Goal: Communication & Community: Answer question/provide support

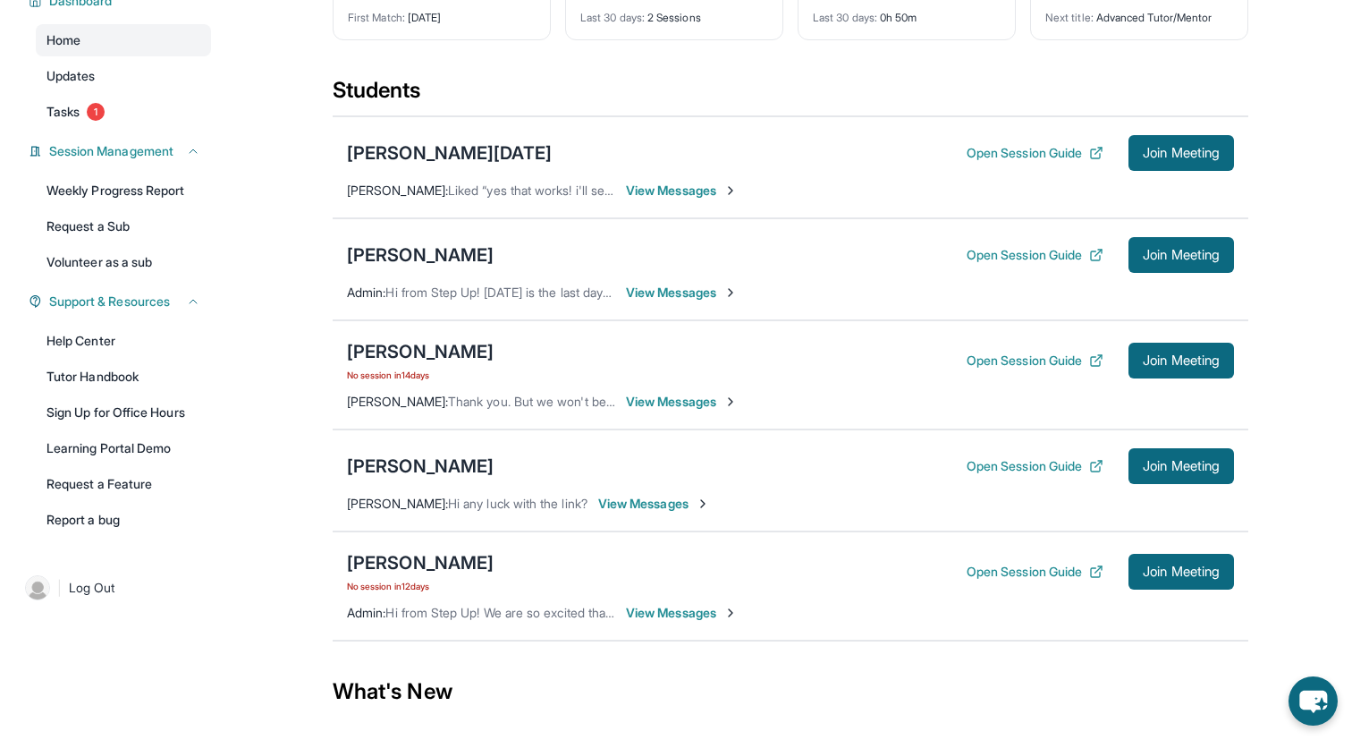
scroll to position [137, 0]
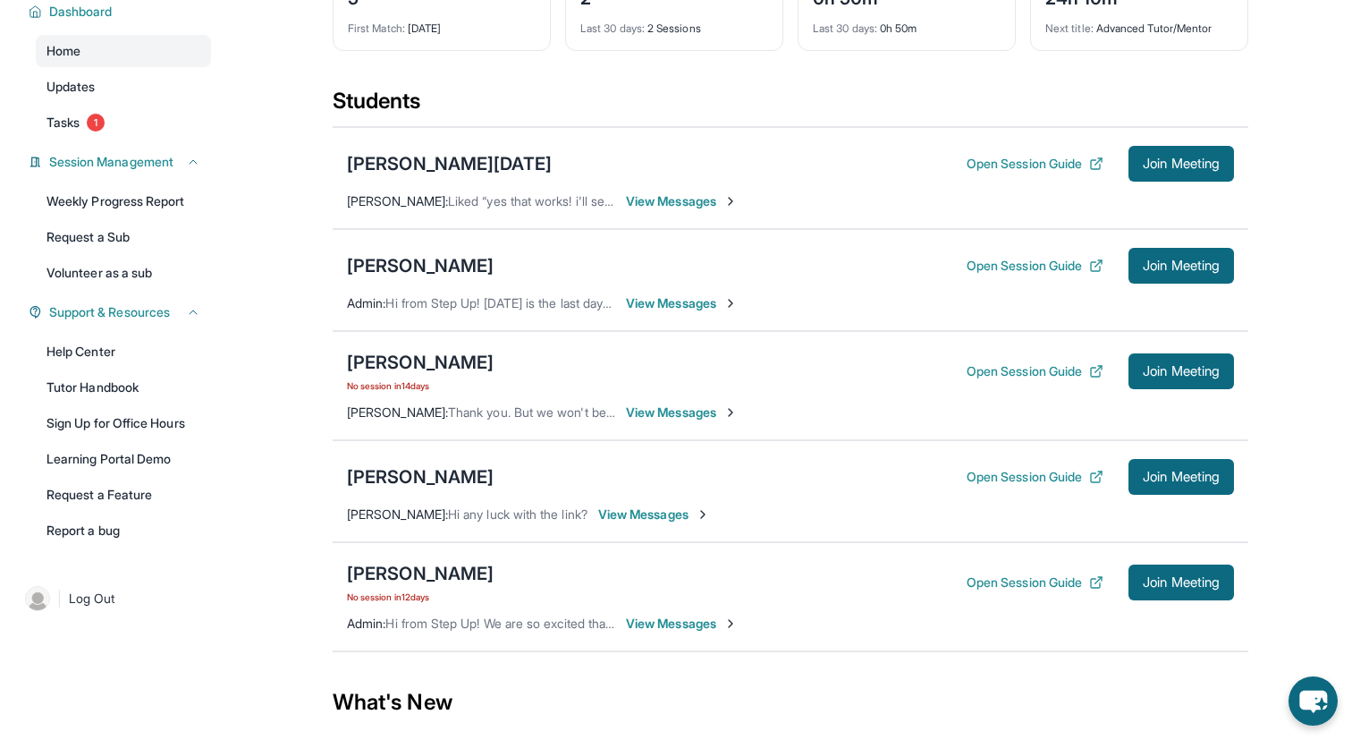
click at [710, 523] on span "View Messages" at bounding box center [654, 514] width 112 height 18
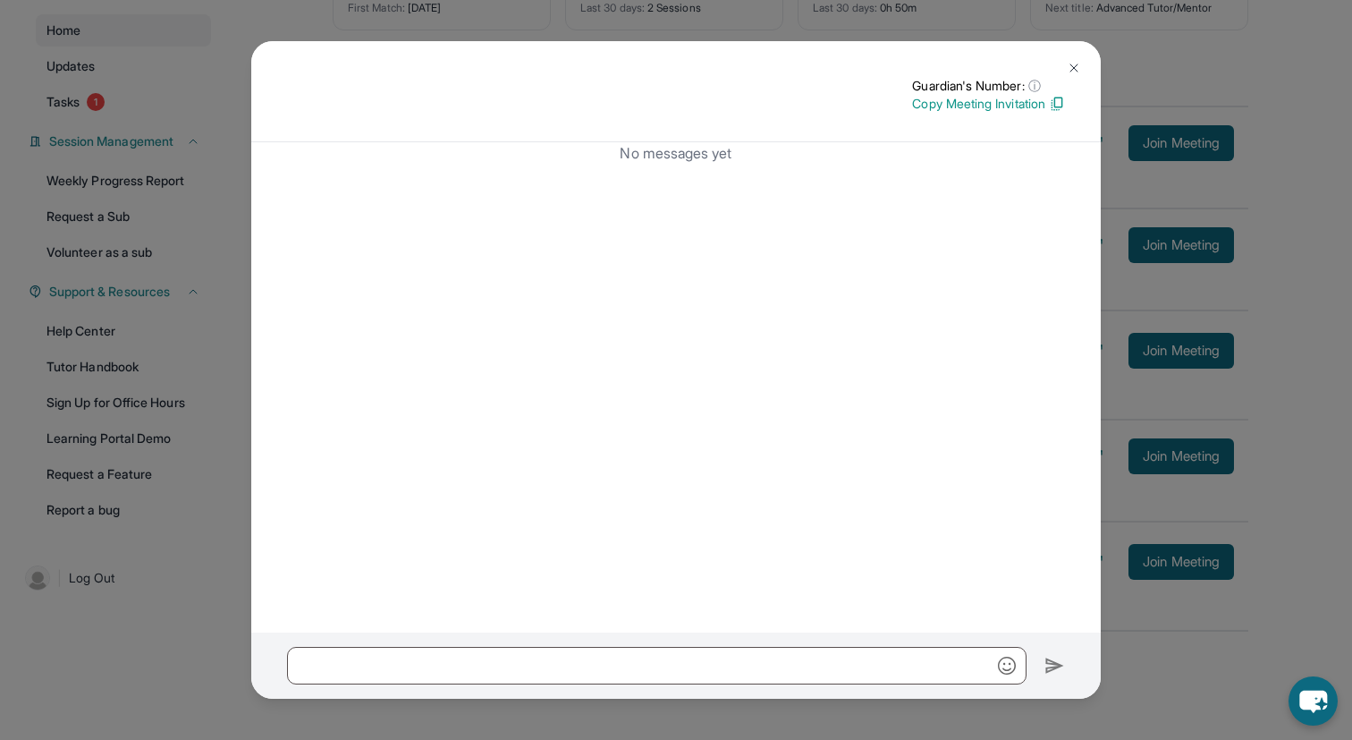
scroll to position [32, 0]
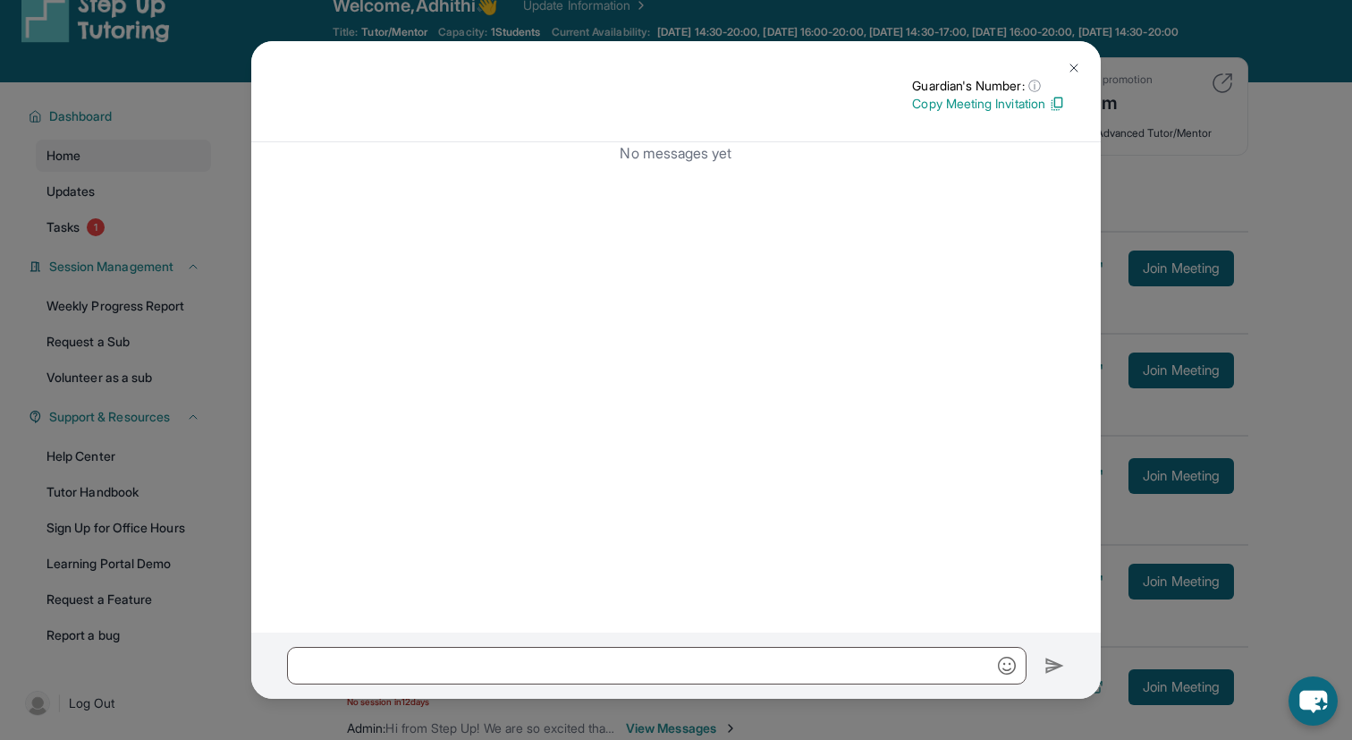
click at [1076, 62] on img at bounding box center [1074, 68] width 14 height 14
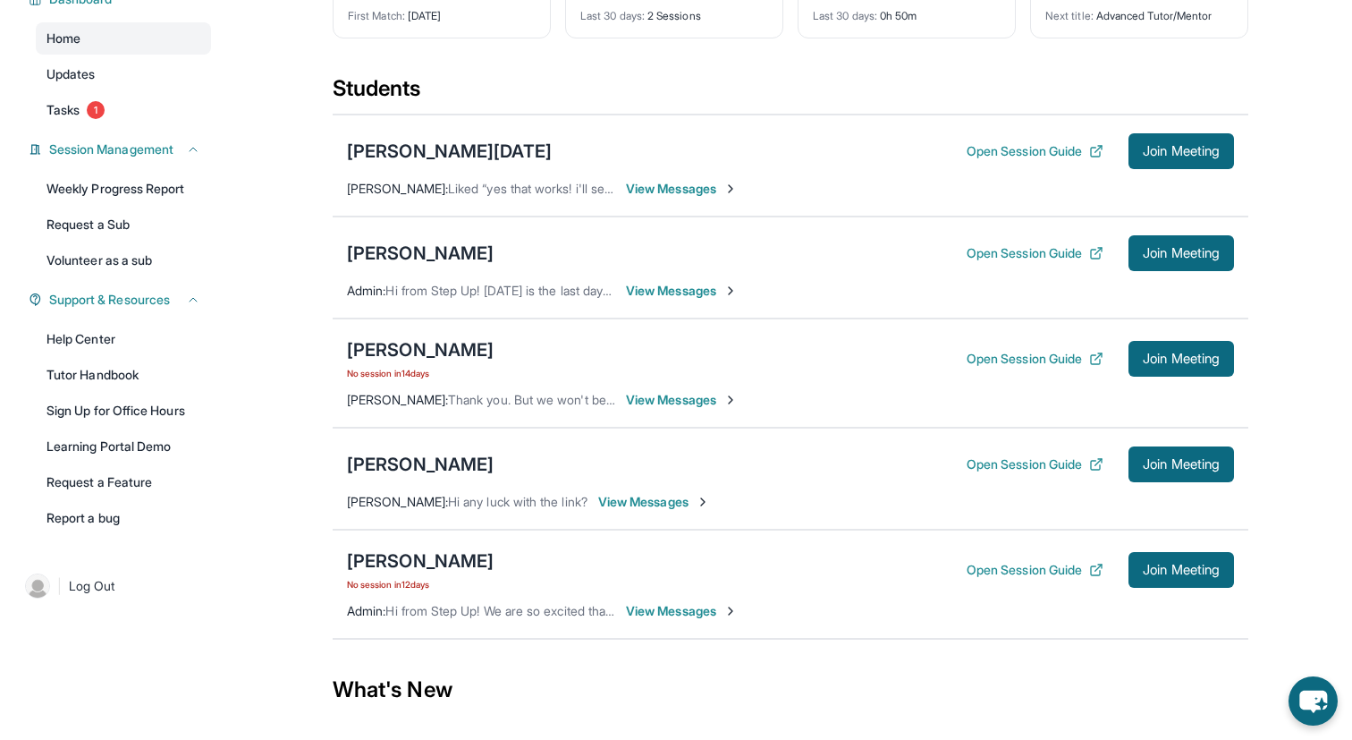
scroll to position [157, 0]
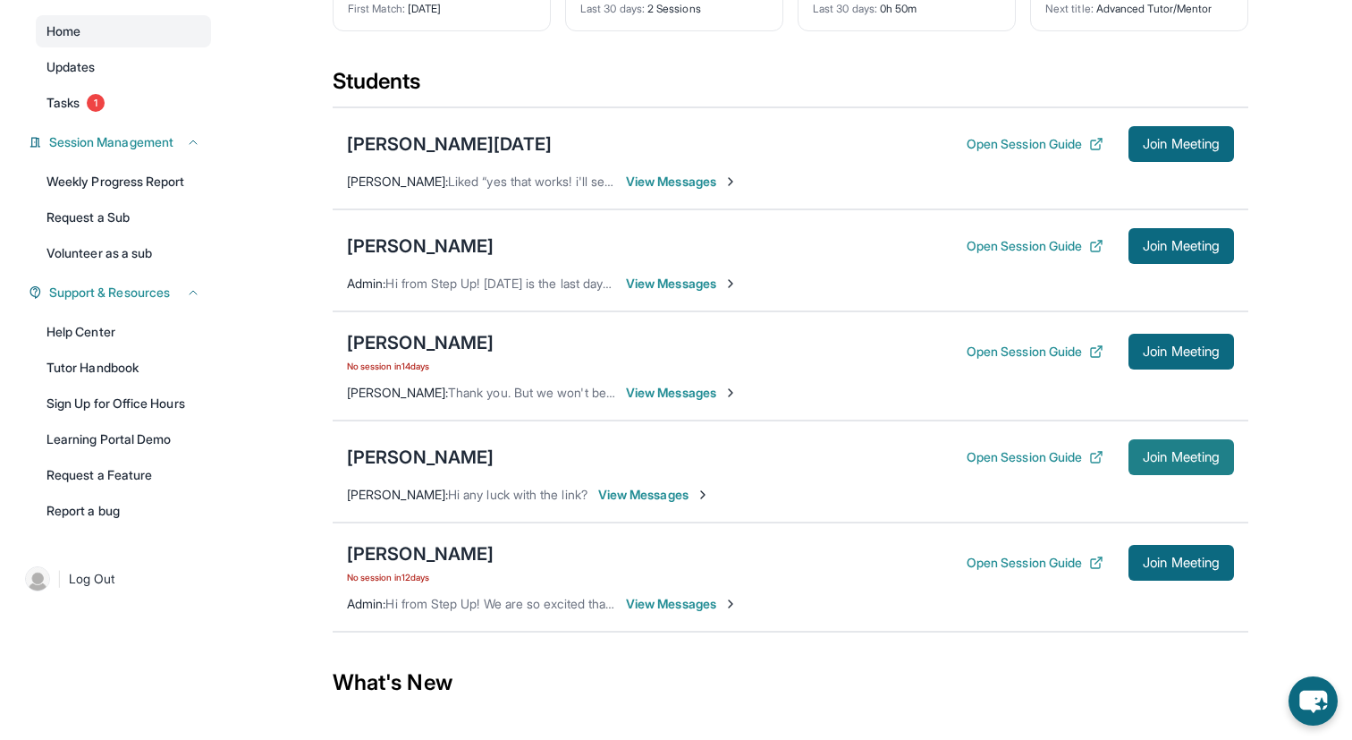
click at [1170, 462] on button "Join Meeting" at bounding box center [1182, 457] width 106 height 36
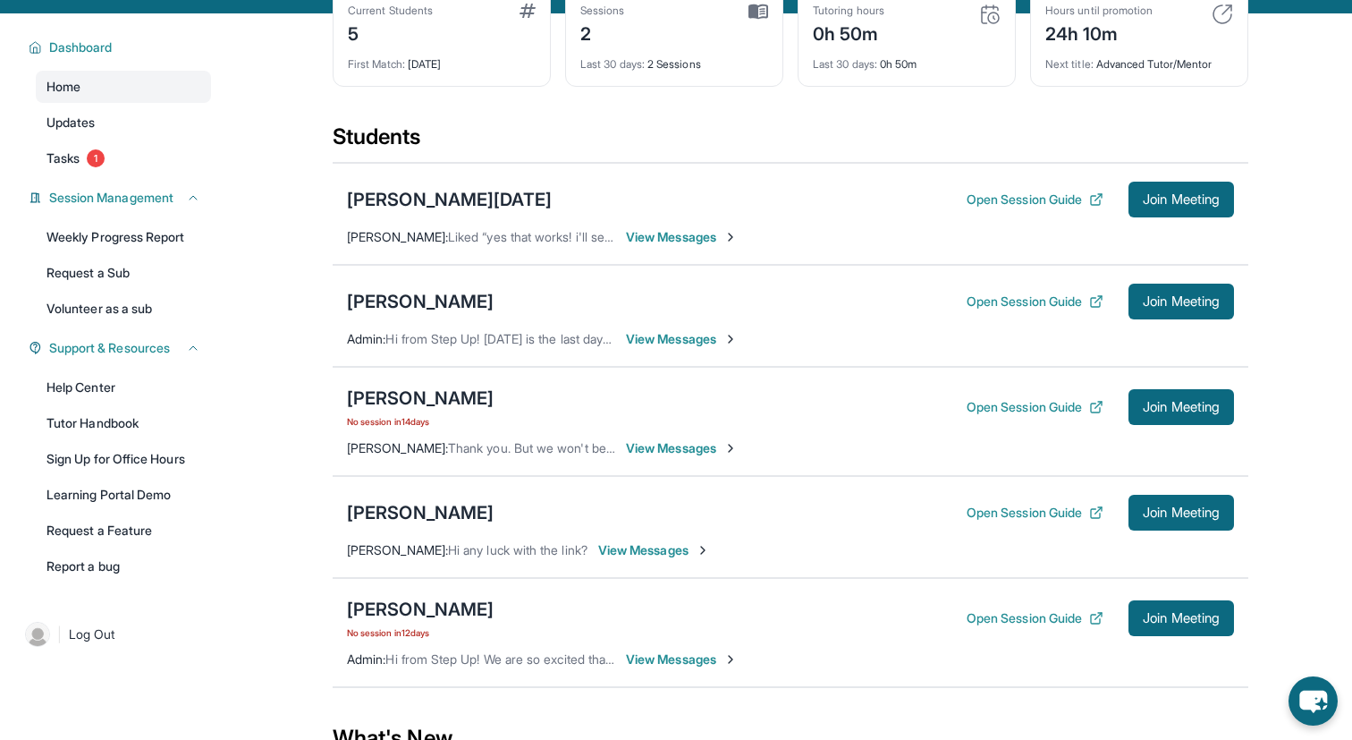
scroll to position [125, 0]
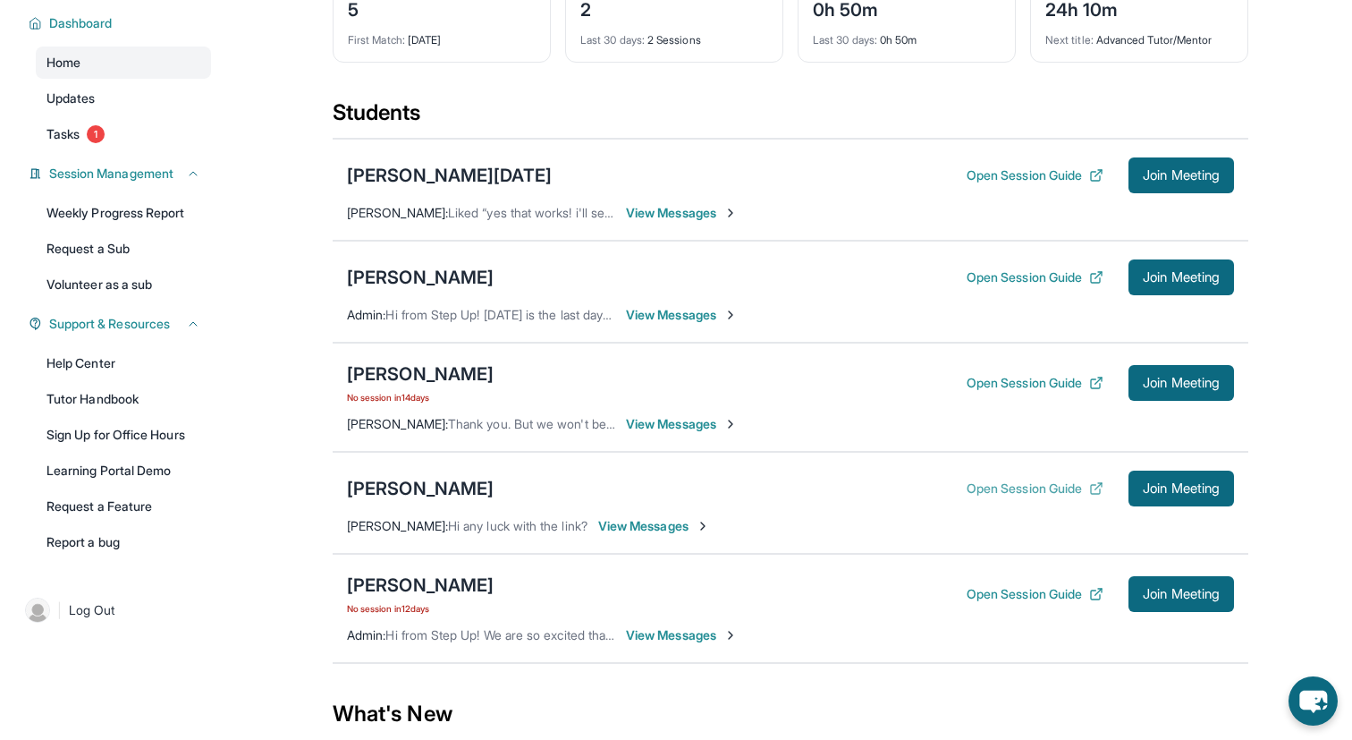
click at [1000, 495] on button "Open Session Guide" at bounding box center [1035, 488] width 137 height 18
click at [700, 534] on span "View Messages" at bounding box center [654, 526] width 112 height 18
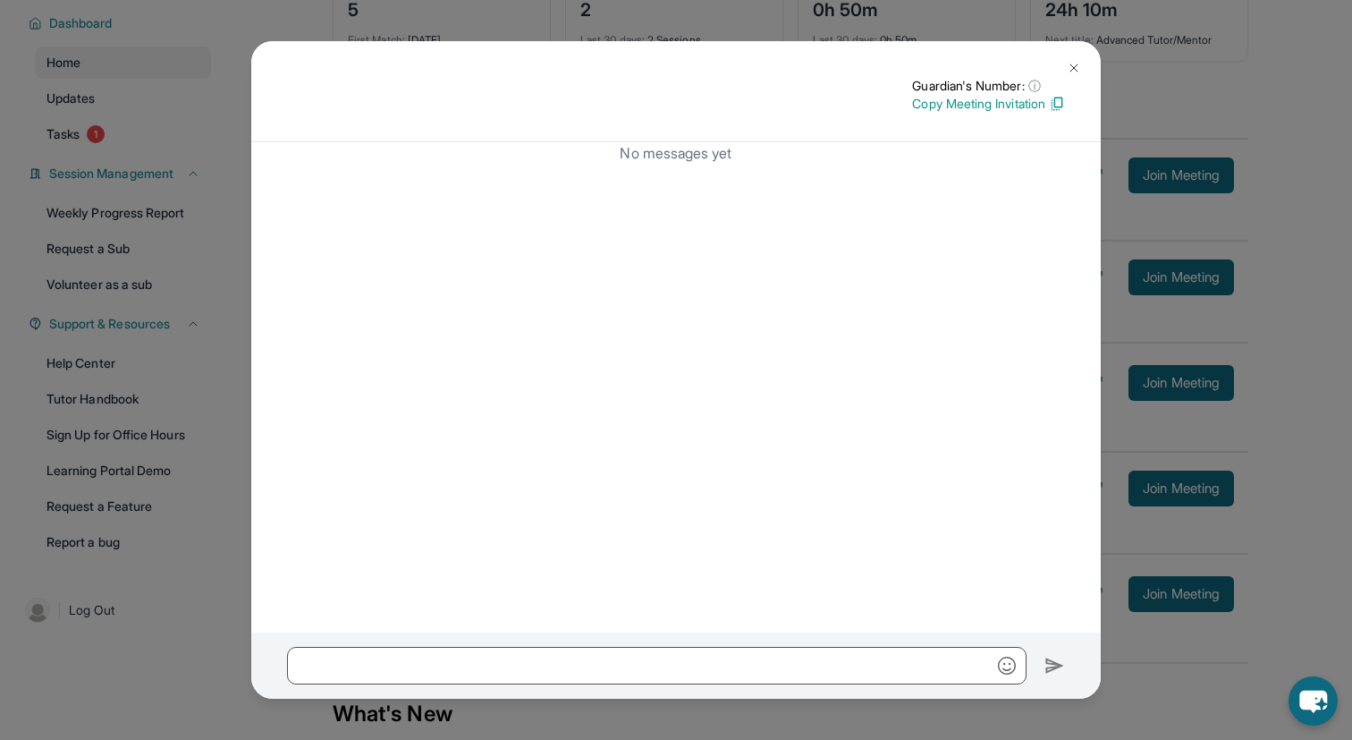
click at [979, 105] on p "Copy Meeting Invitation" at bounding box center [988, 104] width 153 height 18
click at [1021, 104] on p "Copy Meeting Invitation" at bounding box center [988, 104] width 153 height 18
click at [1070, 55] on button at bounding box center [1074, 68] width 36 height 36
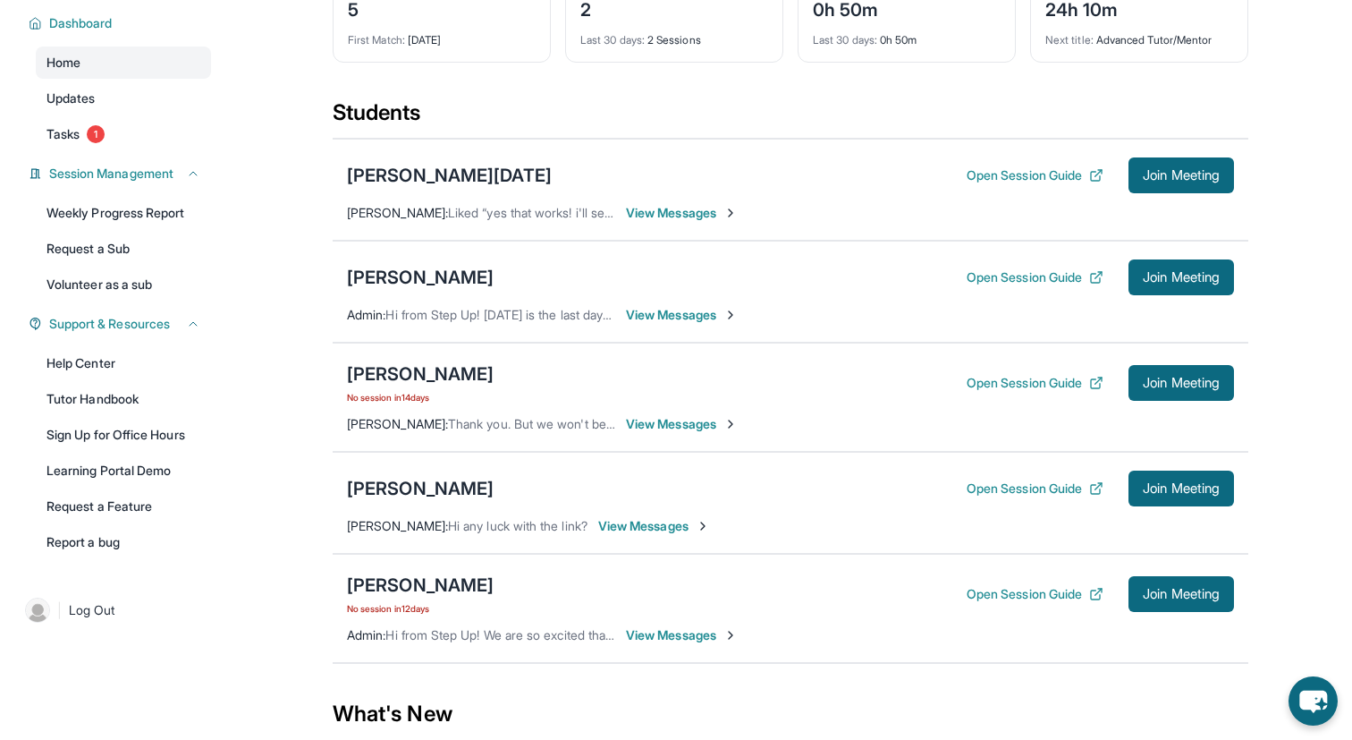
click at [1111, 499] on div "Open Session Guide Join Meeting" at bounding box center [1100, 488] width 267 height 36
click at [1129, 499] on button "Join Meeting" at bounding box center [1182, 488] width 106 height 36
click at [698, 535] on span "View Messages" at bounding box center [654, 526] width 112 height 18
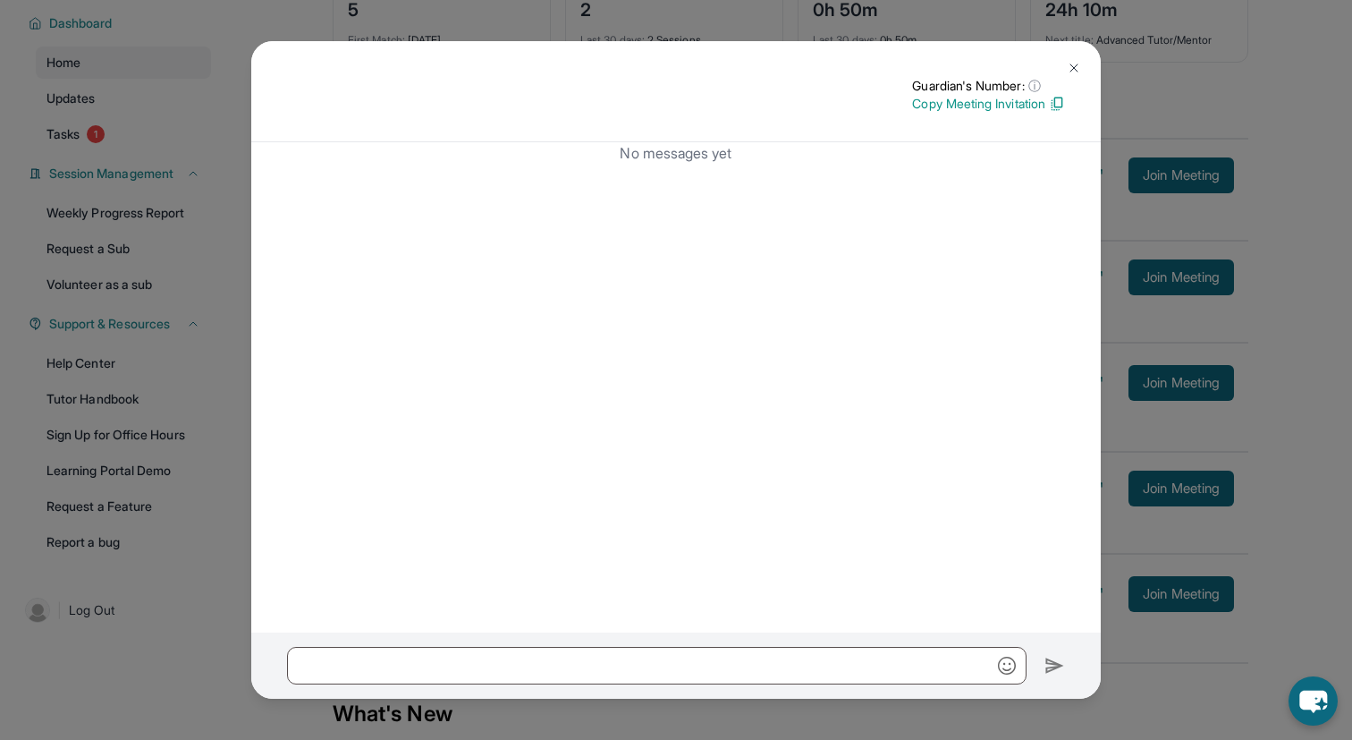
scroll to position [0, 0]
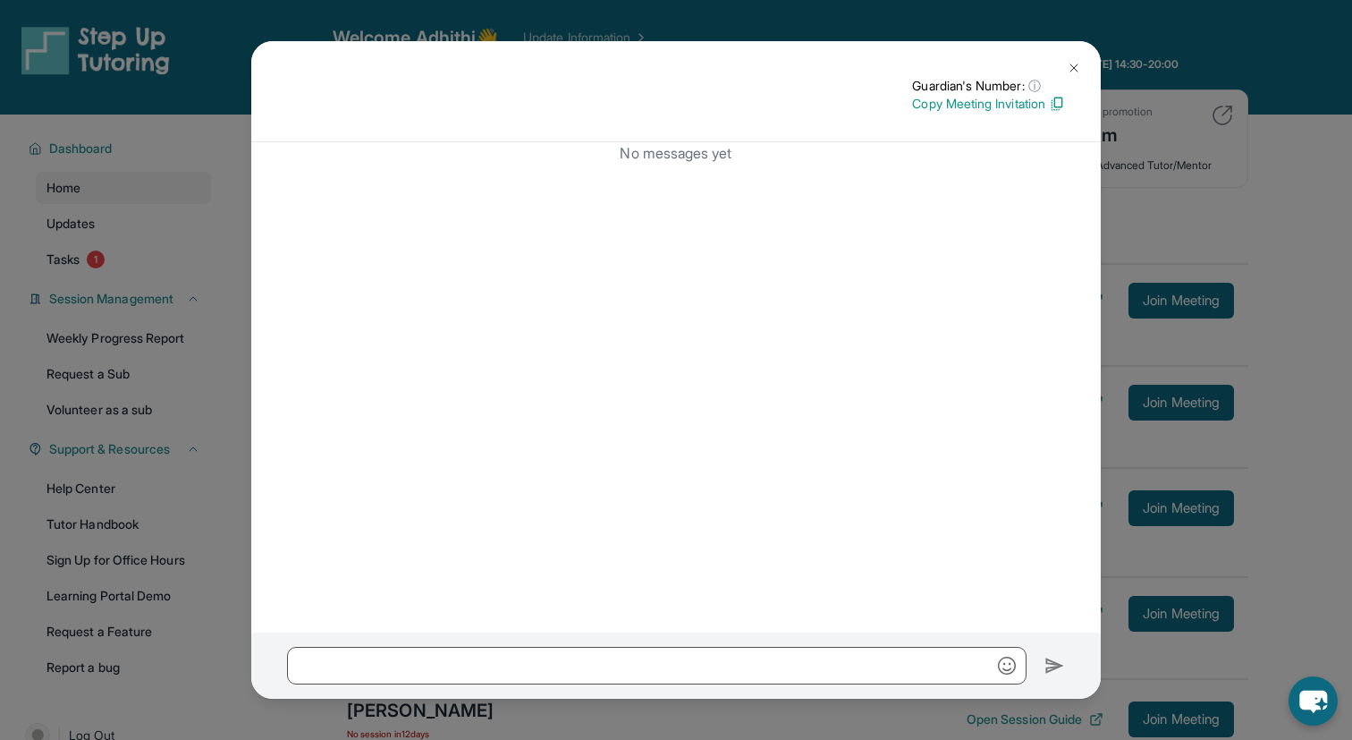
click at [1081, 63] on img at bounding box center [1074, 68] width 14 height 14
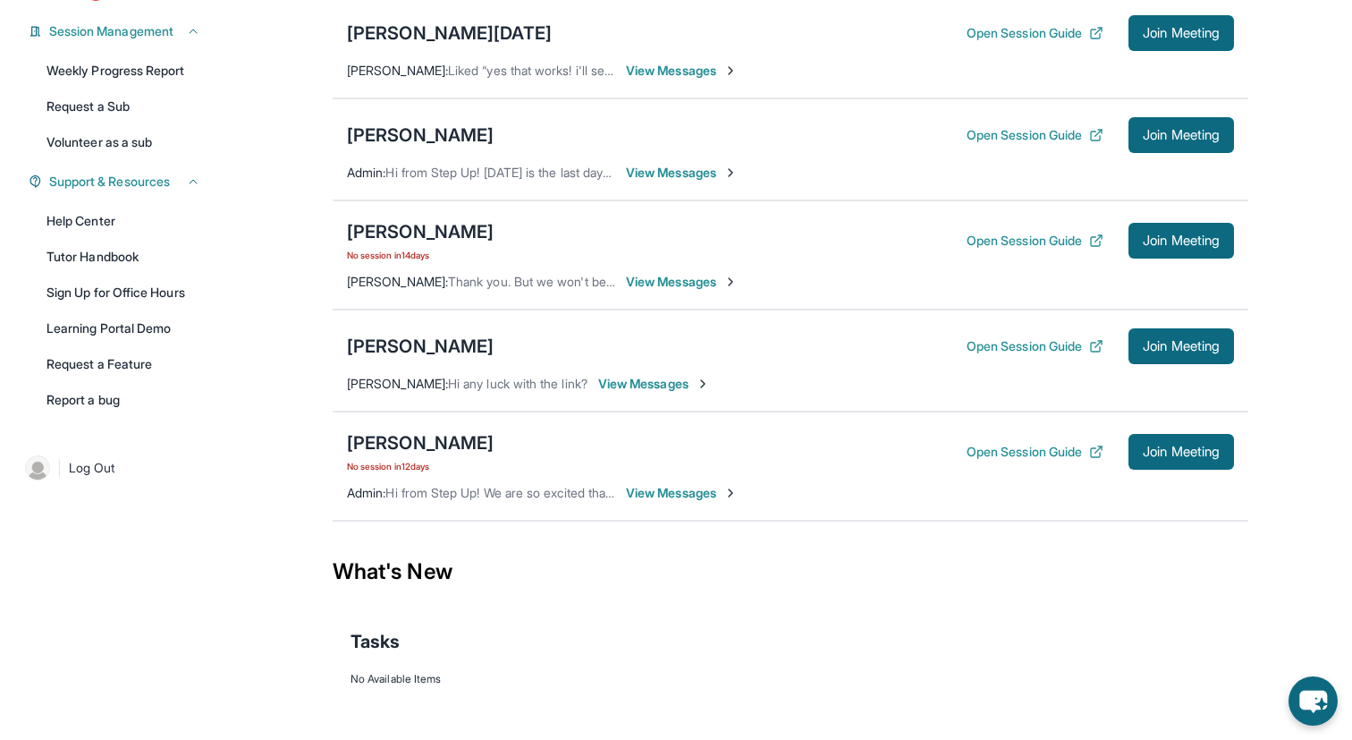
scroll to position [268, 0]
click at [687, 392] on span "View Messages" at bounding box center [654, 383] width 112 height 18
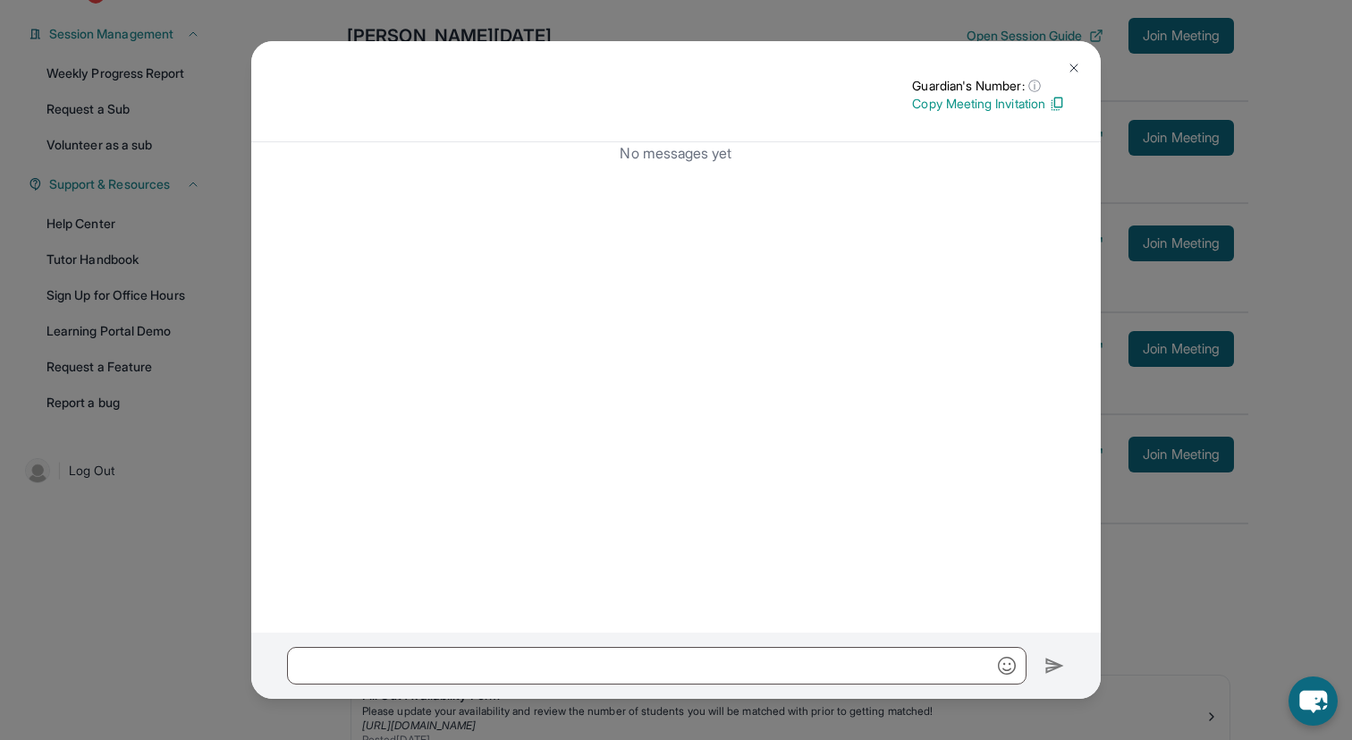
scroll to position [269, 0]
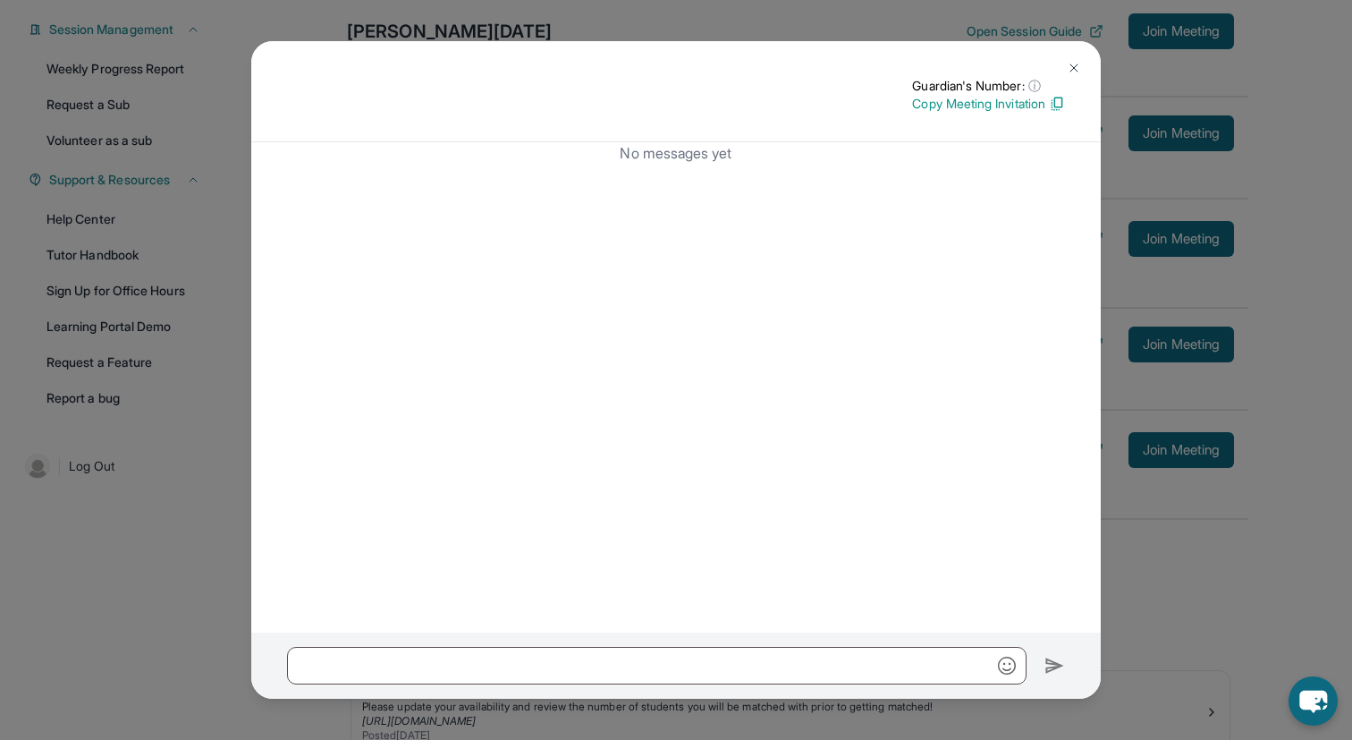
click at [1081, 66] on img at bounding box center [1074, 68] width 14 height 14
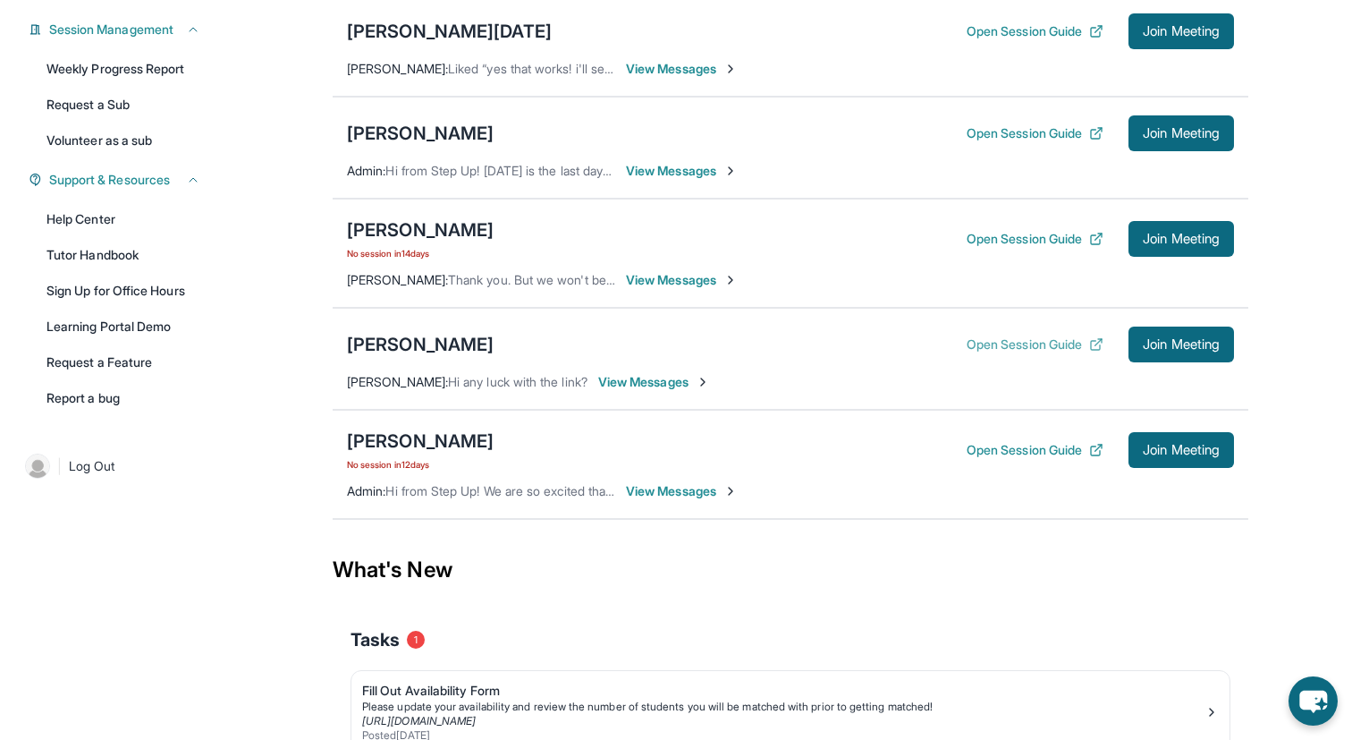
click at [1054, 353] on button "Open Session Guide" at bounding box center [1035, 344] width 137 height 18
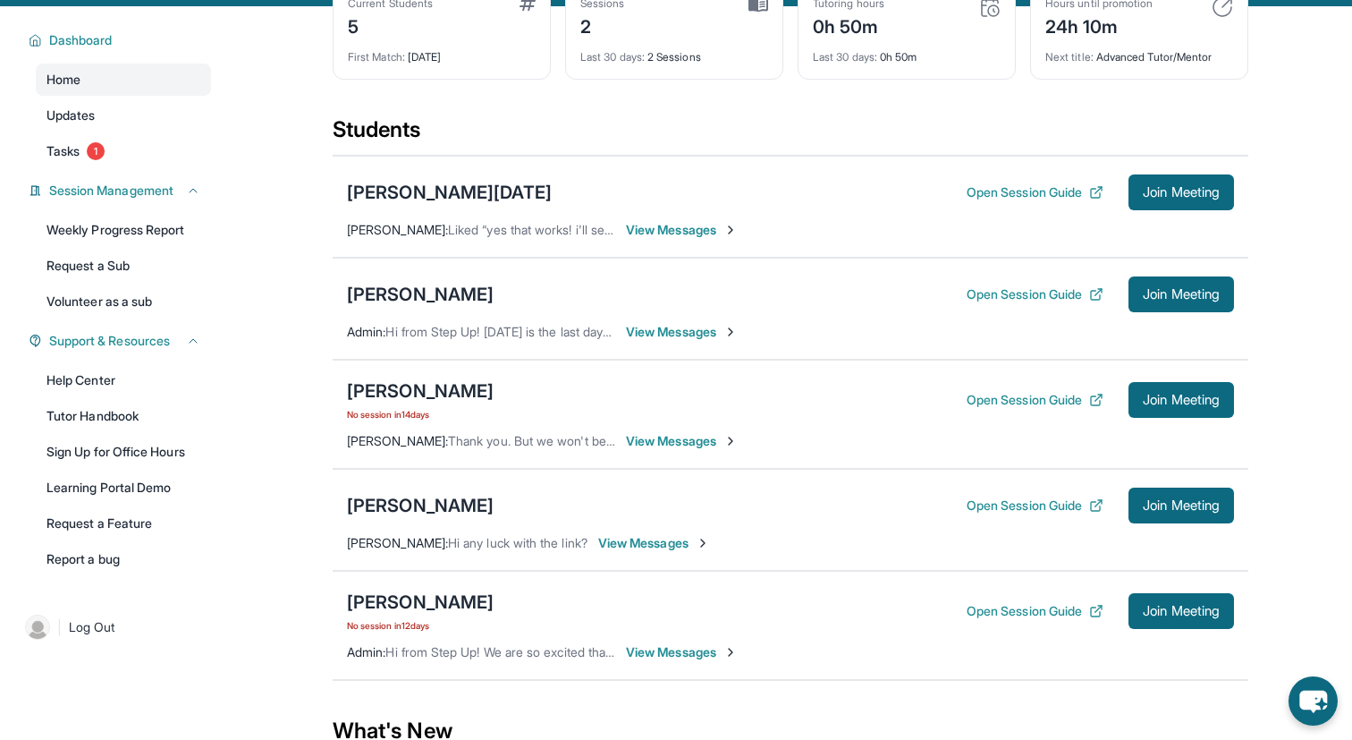
scroll to position [95, 0]
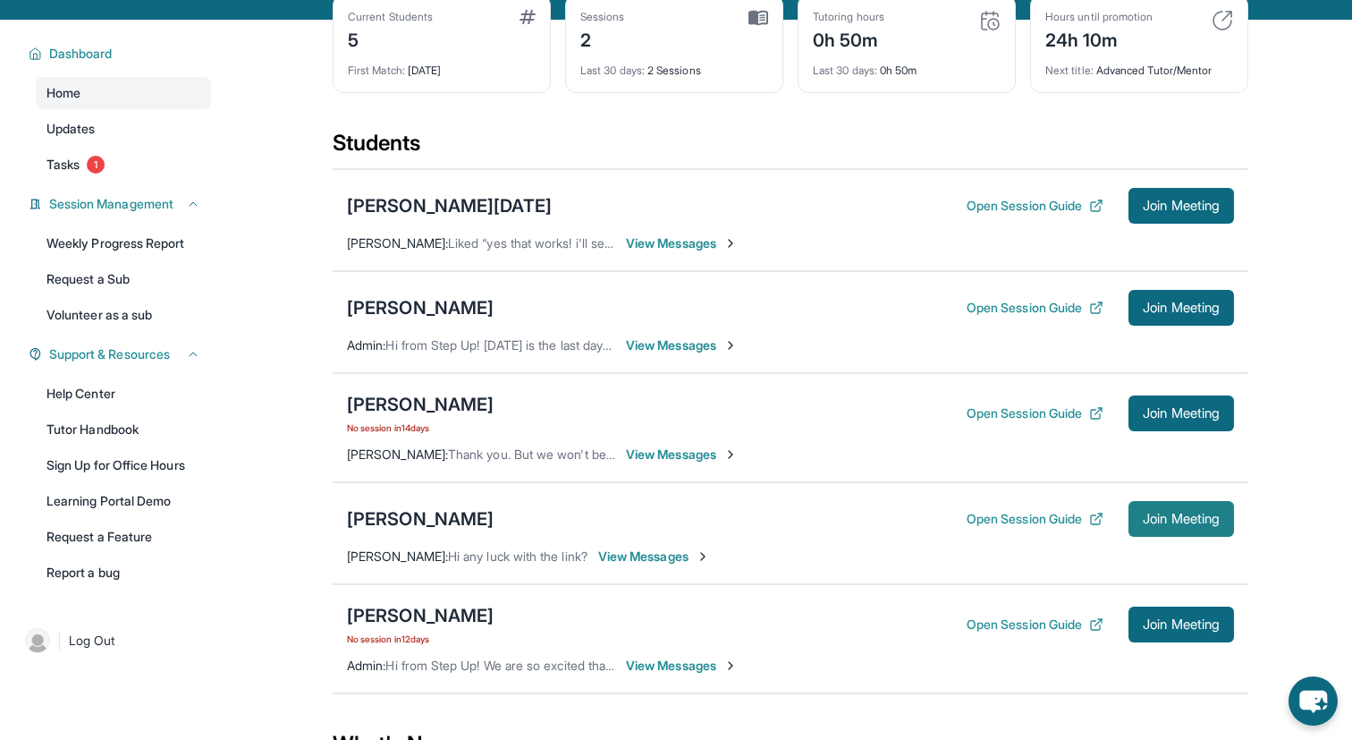
click at [1177, 537] on button "Join Meeting" at bounding box center [1182, 519] width 106 height 36
click at [402, 531] on div "[PERSON_NAME]" at bounding box center [420, 518] width 147 height 25
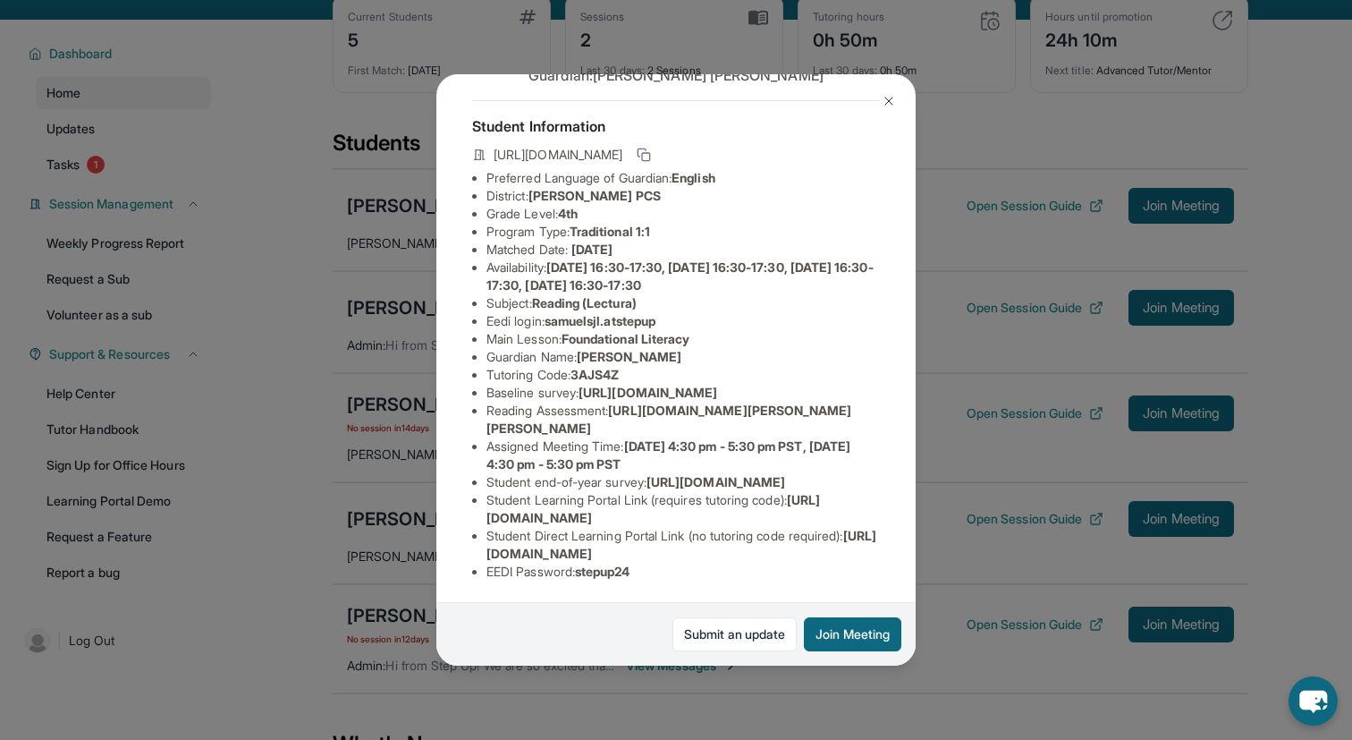
scroll to position [208, 0]
drag, startPoint x: 851, startPoint y: 558, endPoint x: 439, endPoint y: 559, distance: 411.5
click at [439, 559] on div "[PERSON_NAME] Guardian: [PERSON_NAME] Student Information [URL][DOMAIN_NAME] Pr…" at bounding box center [676, 370] width 479 height 592
copy span "[URL][DOMAIN_NAME]"
click at [897, 97] on button at bounding box center [889, 101] width 36 height 36
